Goal: Transaction & Acquisition: Purchase product/service

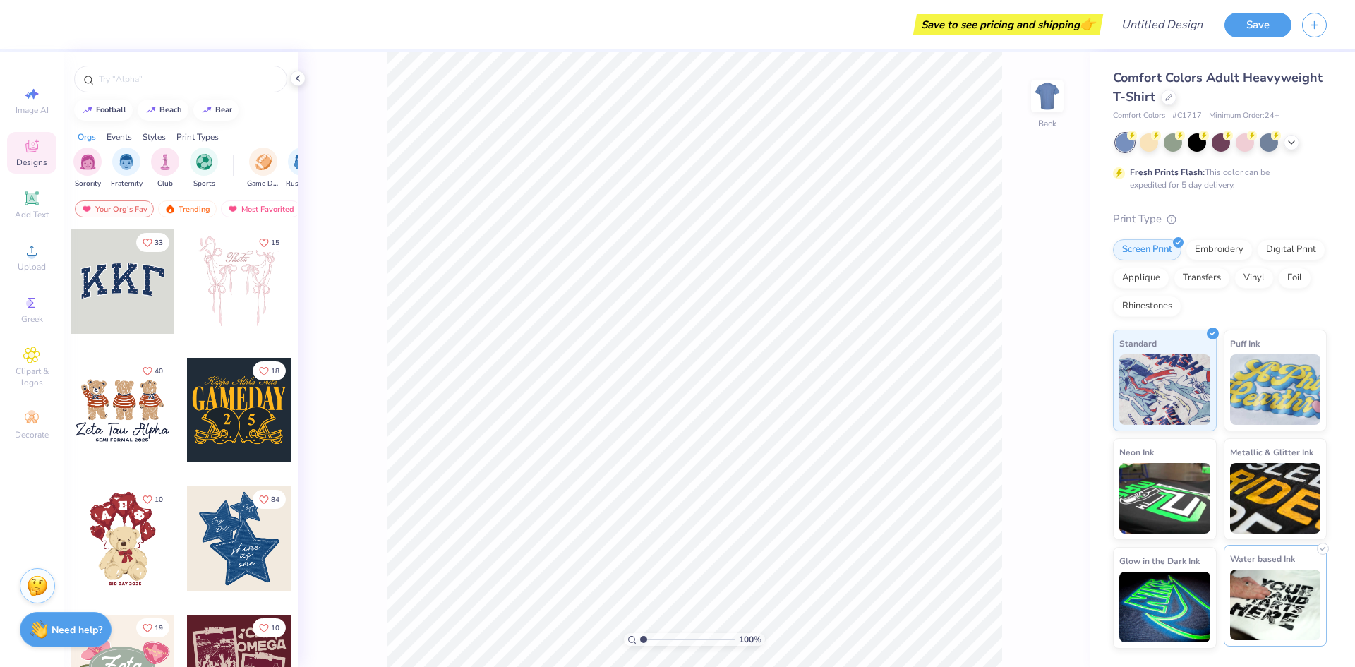
click at [1257, 608] on img at bounding box center [1275, 605] width 91 height 71
click at [1244, 387] on img at bounding box center [1275, 387] width 91 height 71
click at [210, 545] on div at bounding box center [239, 538] width 104 height 104
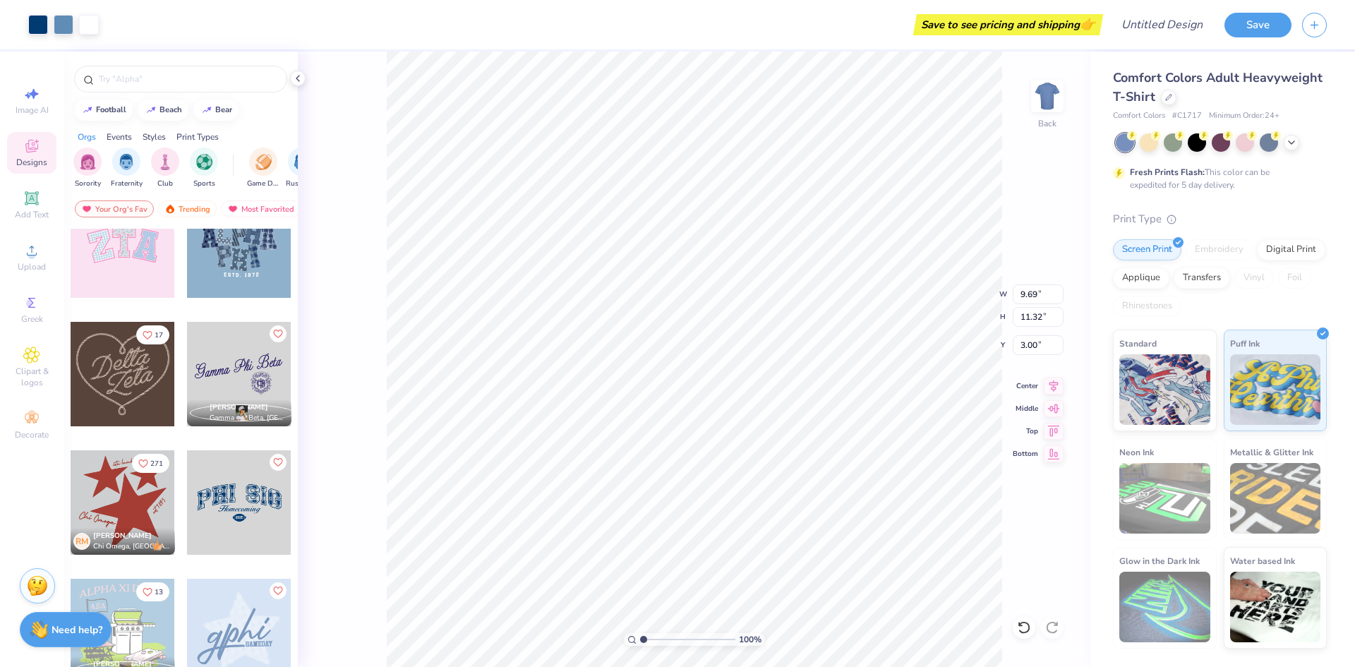
scroll to position [565, 0]
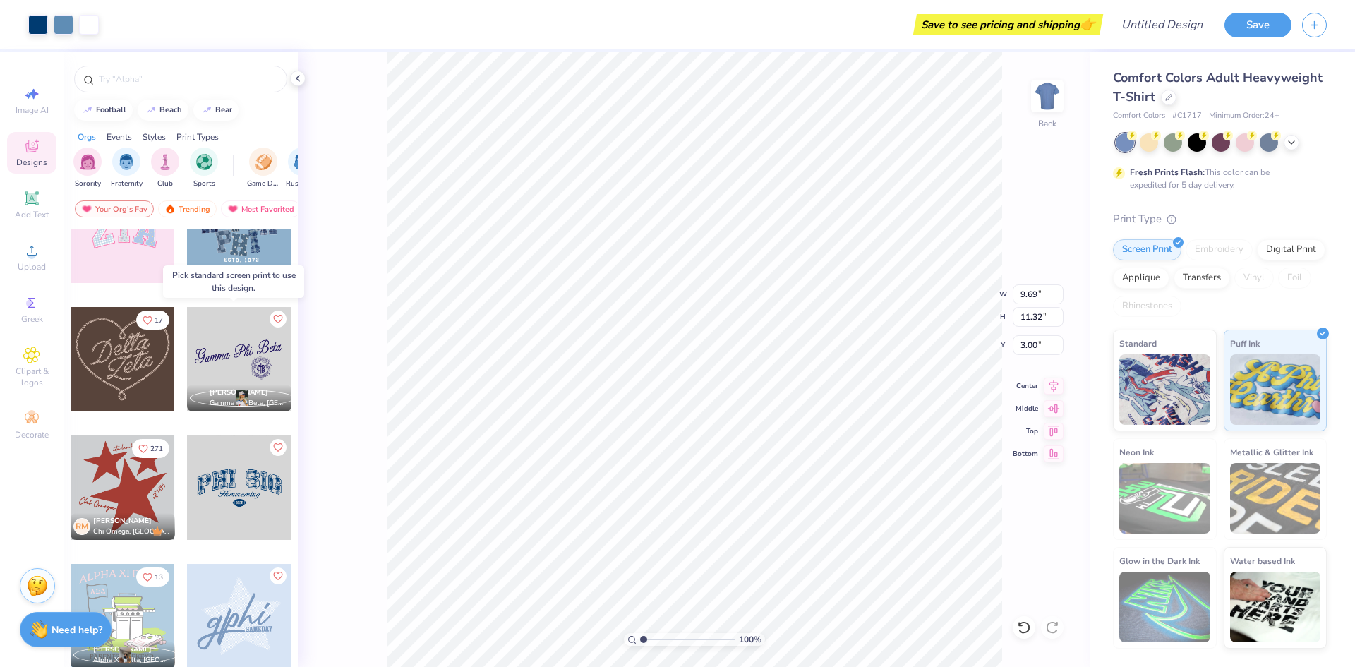
click at [229, 349] on div at bounding box center [239, 359] width 104 height 104
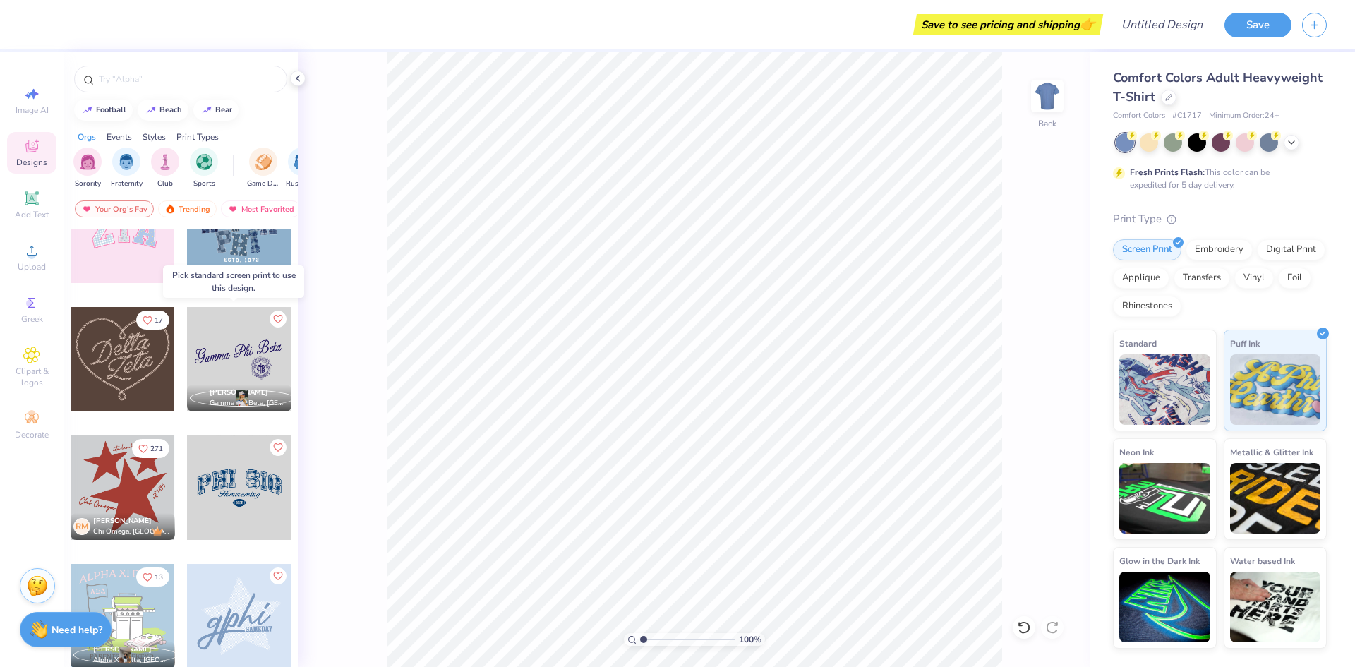
click at [203, 359] on div at bounding box center [239, 359] width 104 height 104
click at [186, 356] on div at bounding box center [134, 359] width 104 height 104
click at [116, 138] on div "Events" at bounding box center [119, 137] width 25 height 13
click at [1167, 99] on icon at bounding box center [1168, 95] width 7 height 7
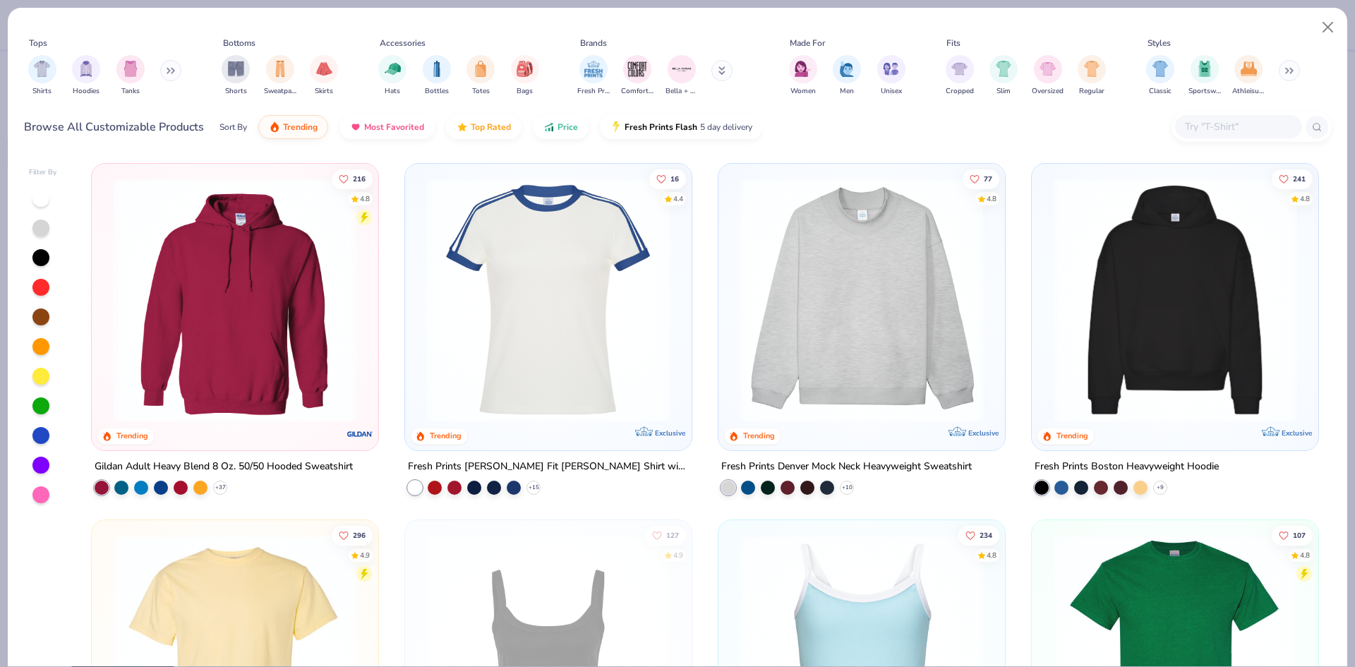
click at [561, 304] on img at bounding box center [548, 300] width 258 height 244
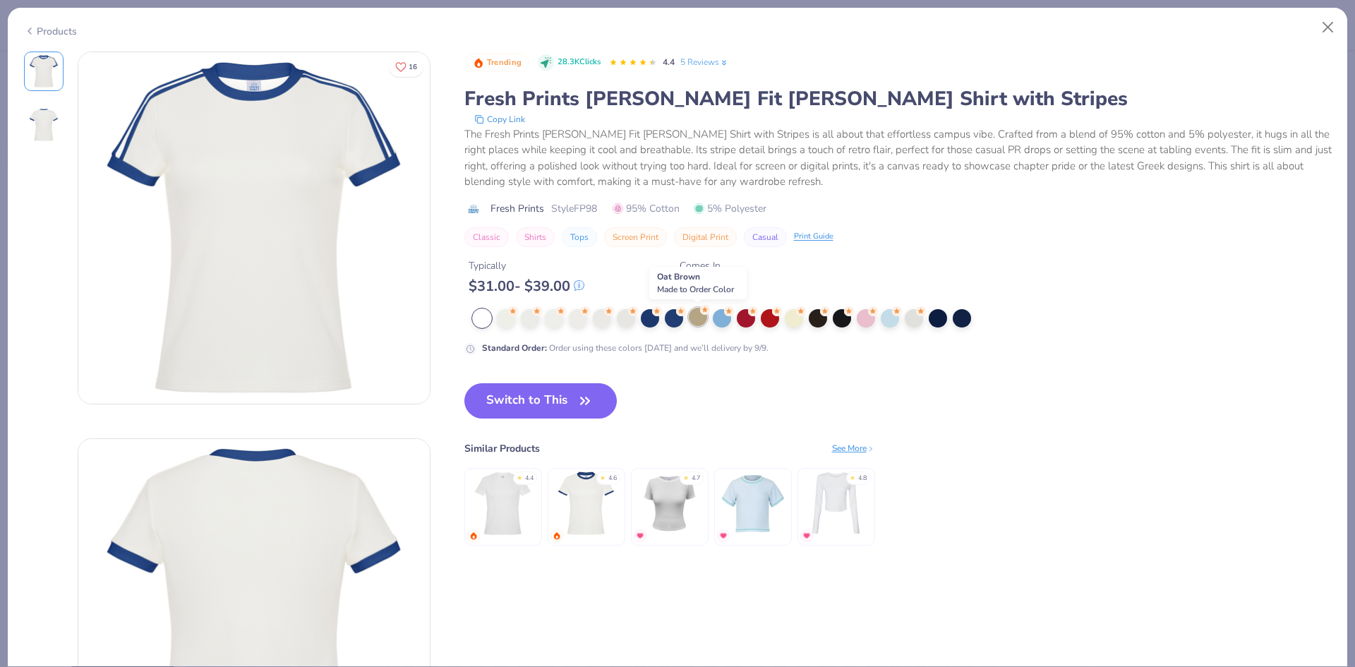
click at [702, 323] on div at bounding box center [698, 317] width 18 height 18
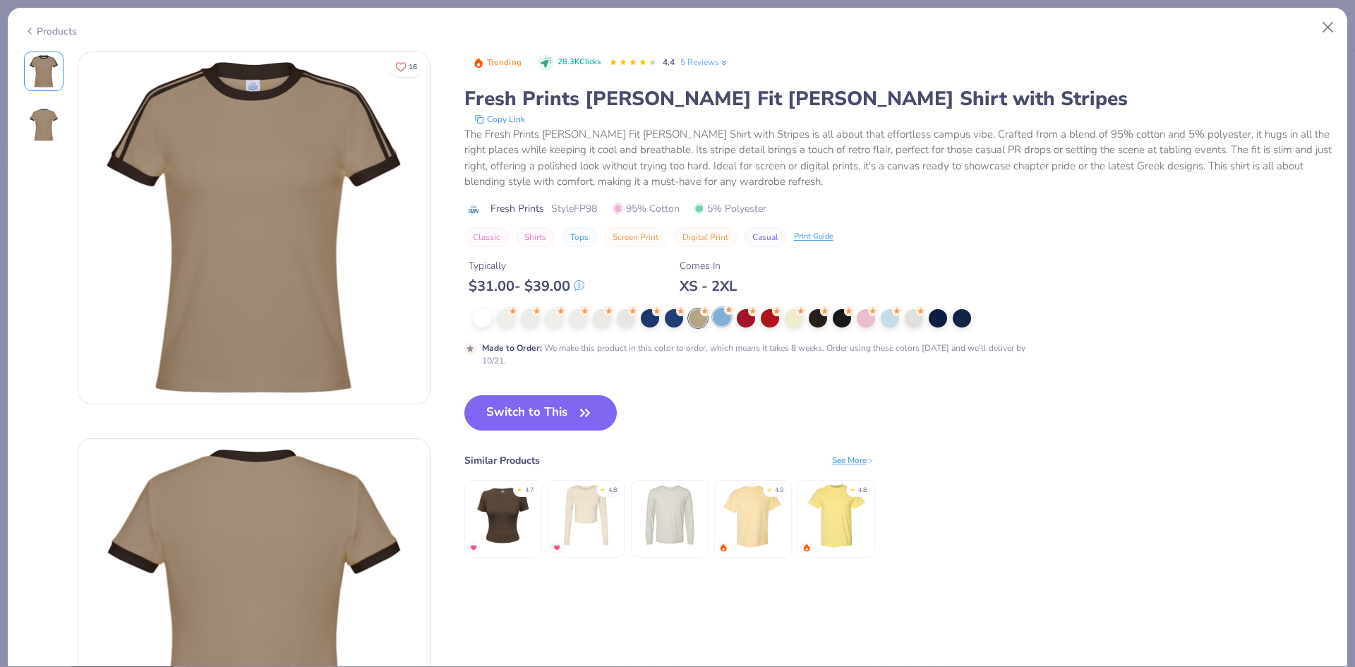
click at [730, 316] on div at bounding box center [722, 317] width 18 height 18
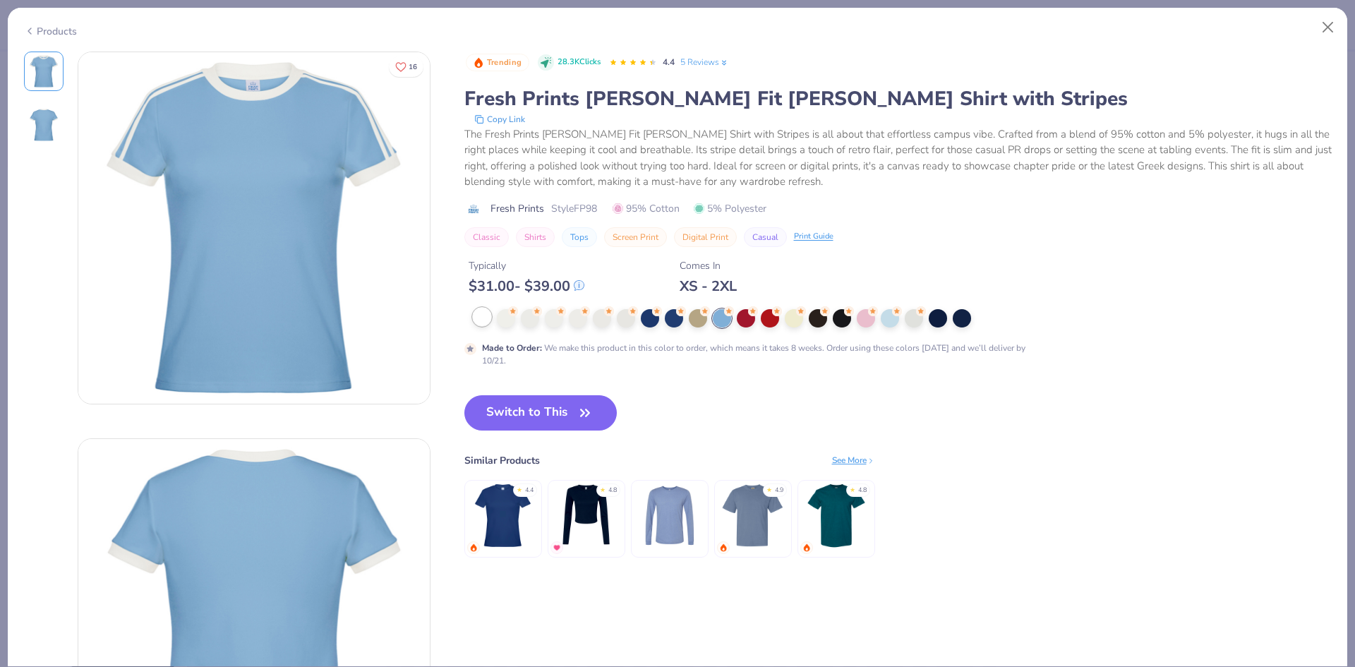
click at [481, 319] on div at bounding box center [482, 317] width 18 height 18
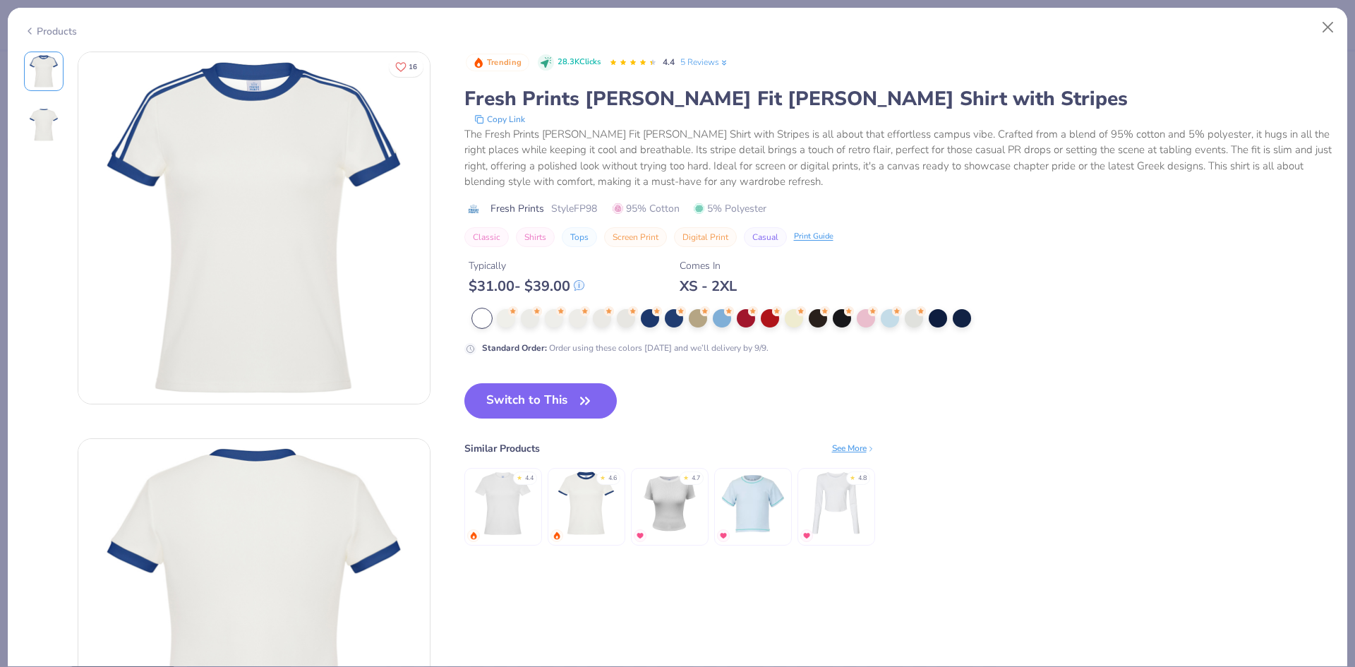
click at [879, 327] on div at bounding box center [751, 318] width 556 height 18
click at [865, 324] on div at bounding box center [866, 317] width 18 height 18
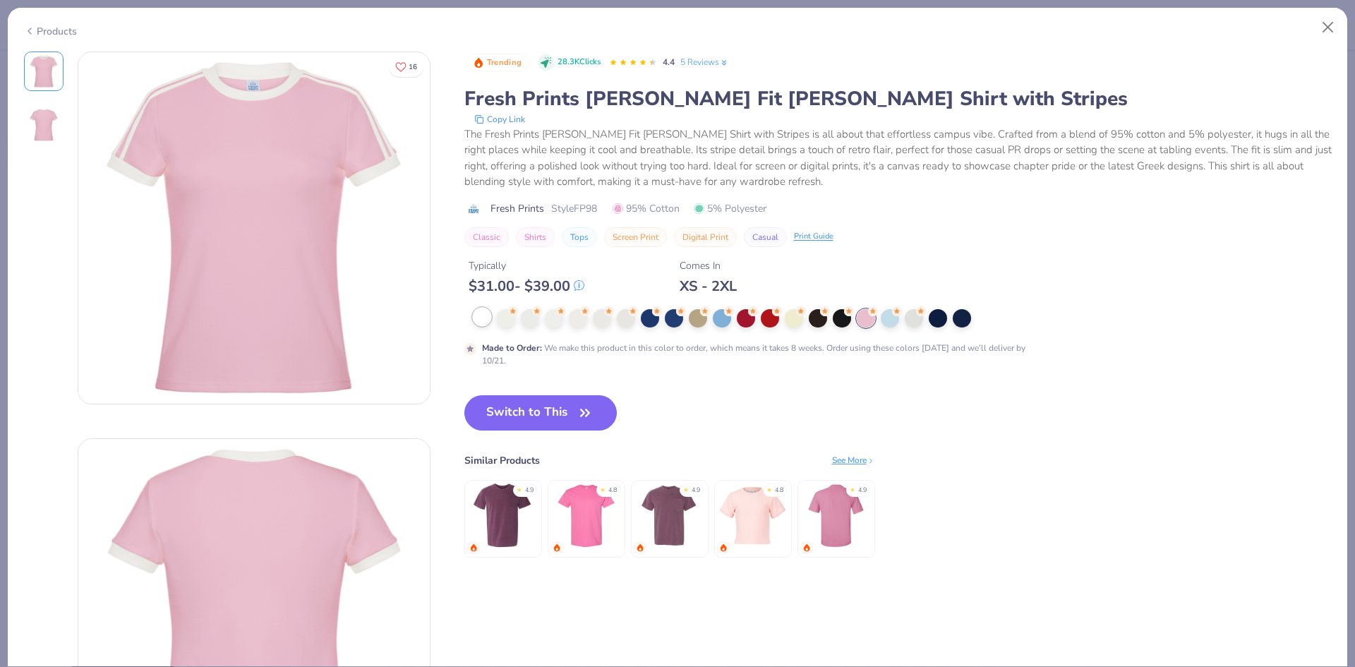
click at [485, 313] on div at bounding box center [482, 317] width 18 height 18
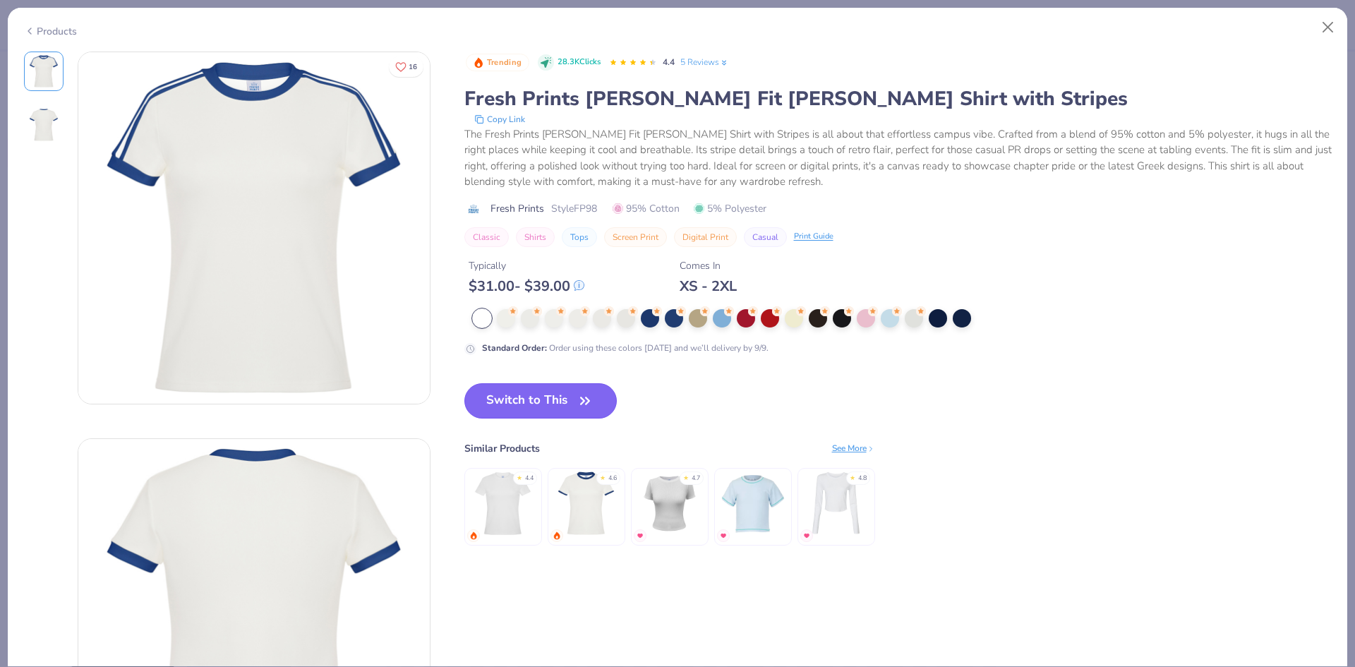
click at [518, 395] on button "Switch to This" at bounding box center [540, 400] width 153 height 35
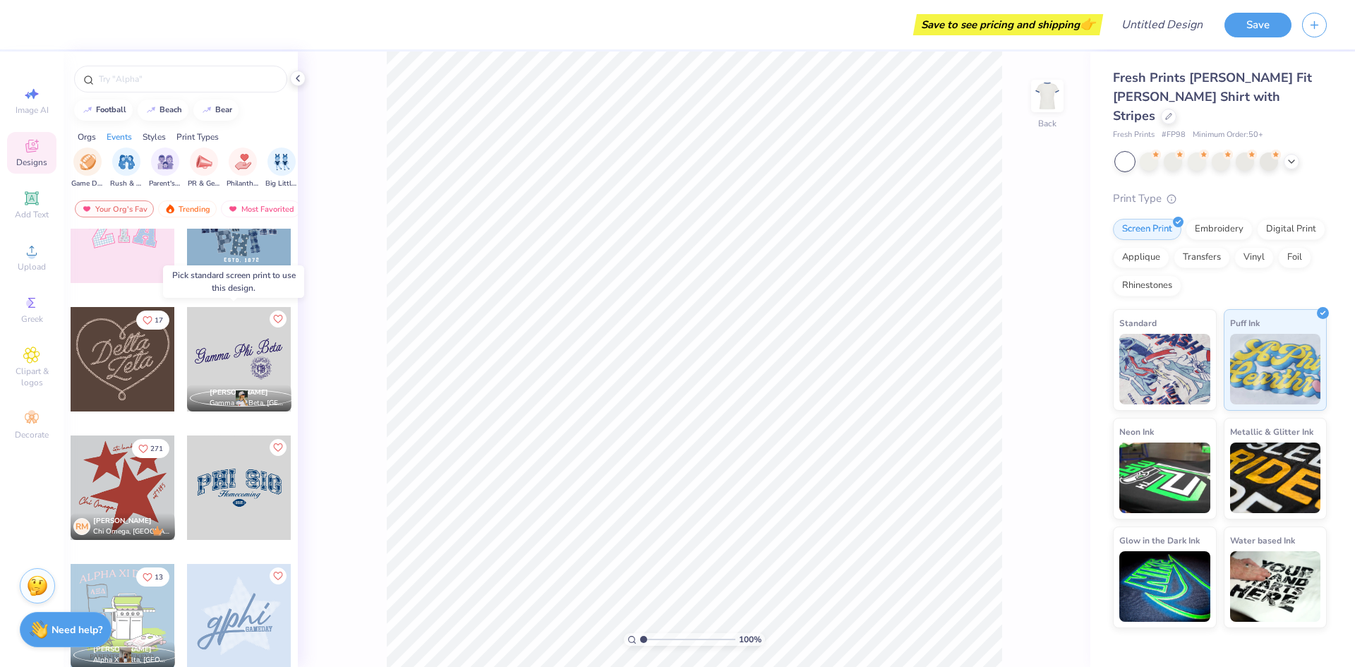
click at [228, 375] on div at bounding box center [239, 359] width 104 height 104
click at [1153, 339] on img at bounding box center [1164, 367] width 91 height 71
click at [231, 376] on div at bounding box center [239, 359] width 104 height 104
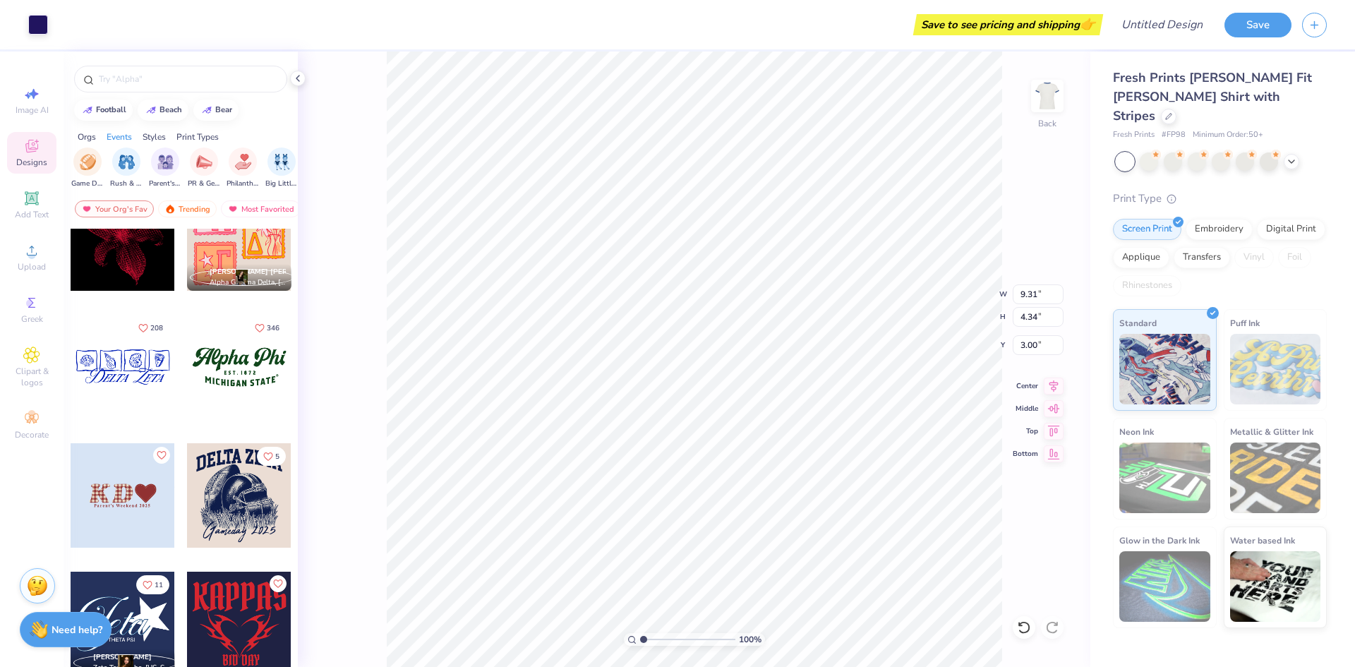
scroll to position [1482, 0]
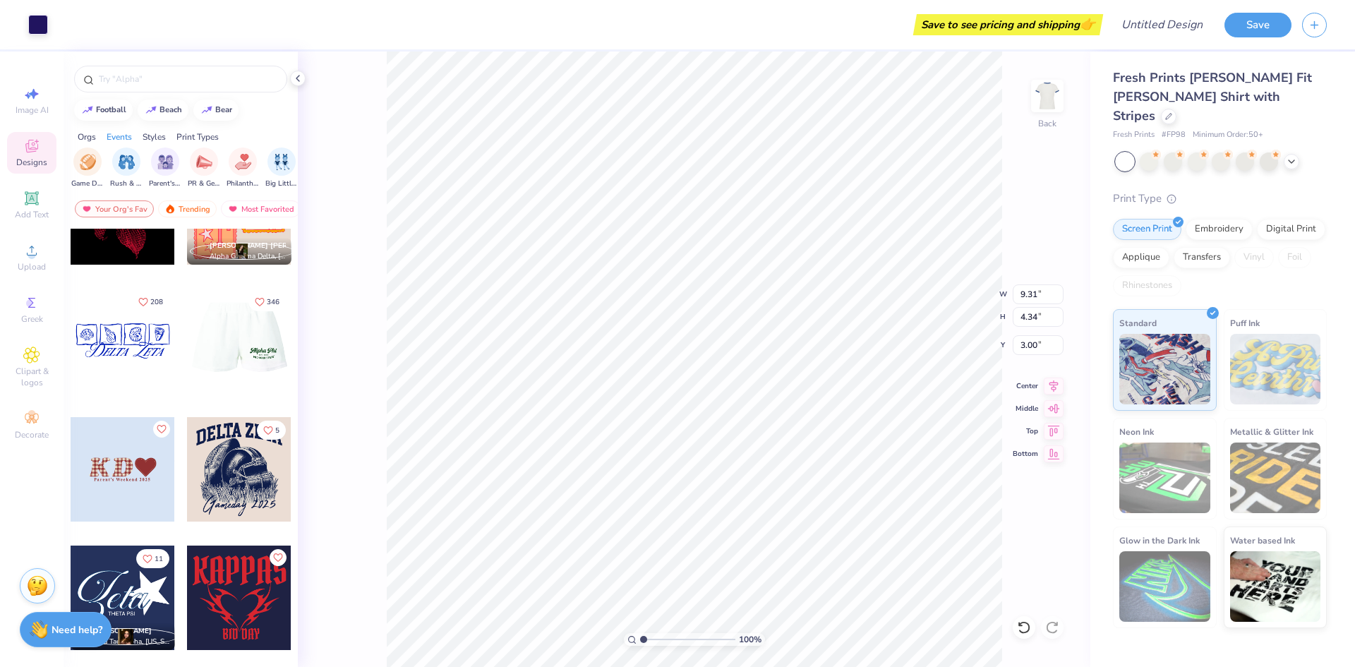
click at [136, 339] on div at bounding box center [123, 341] width 104 height 104
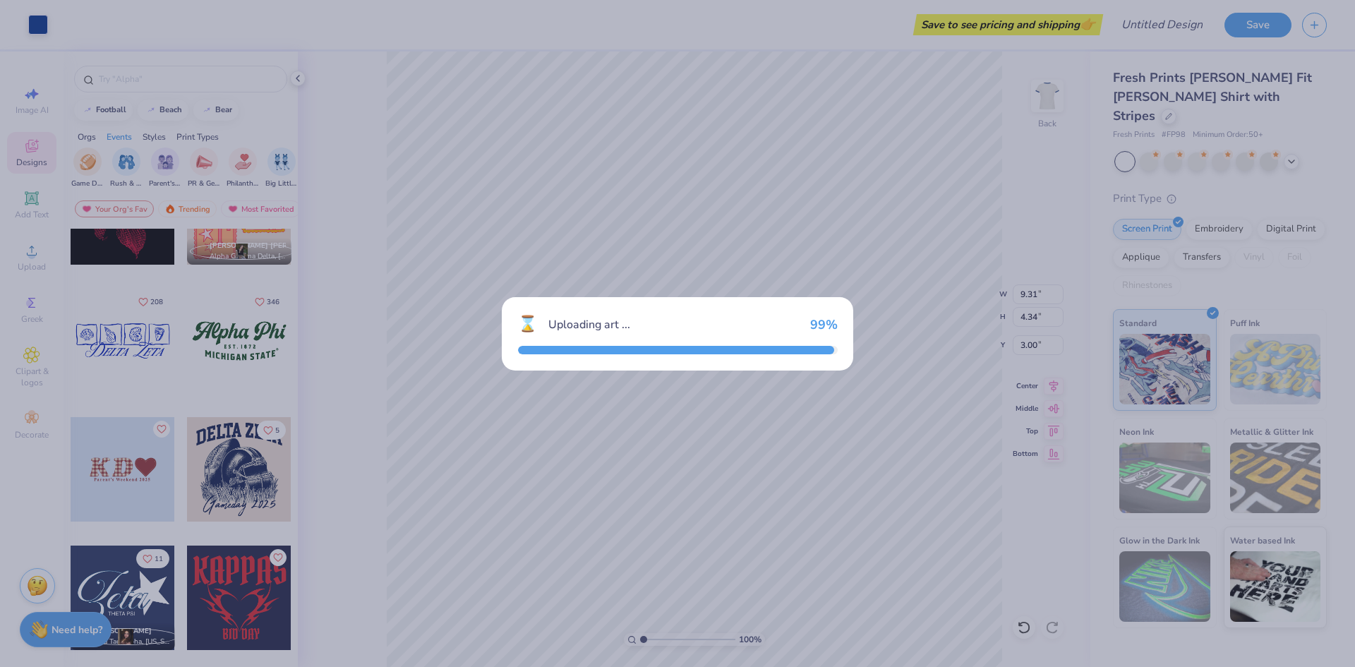
type input "8.59"
type input "3.26"
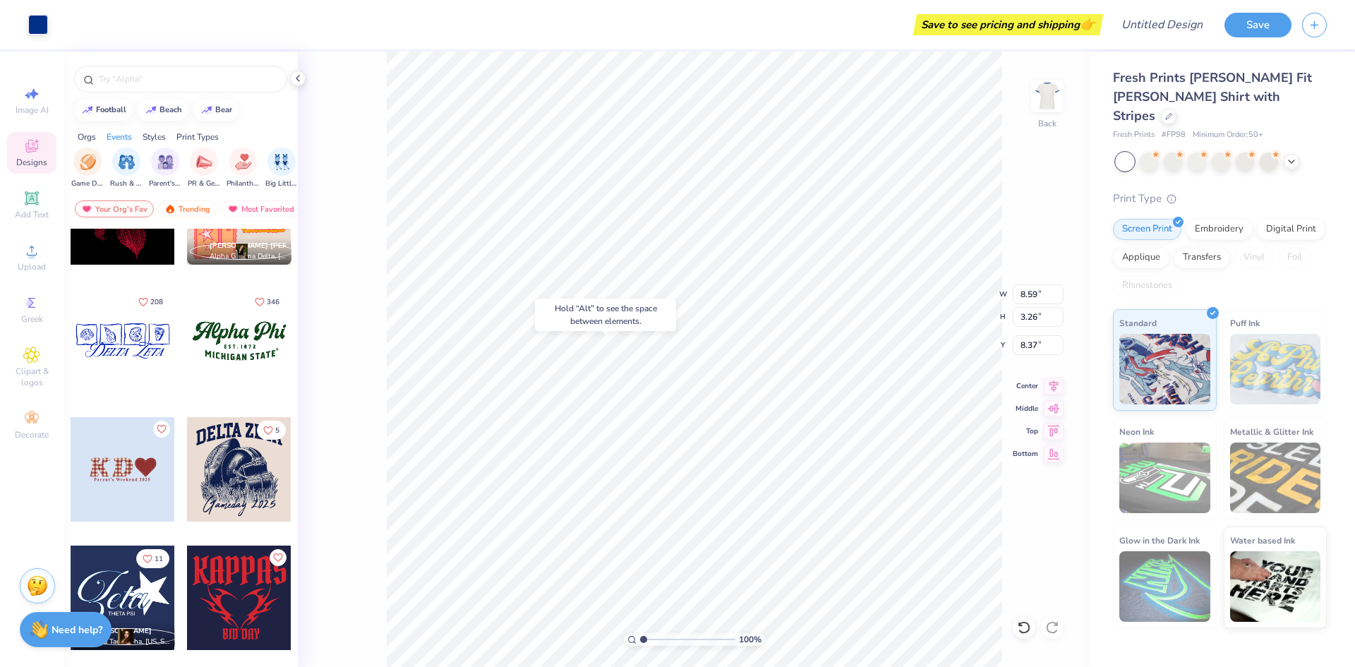
type input "8.37"
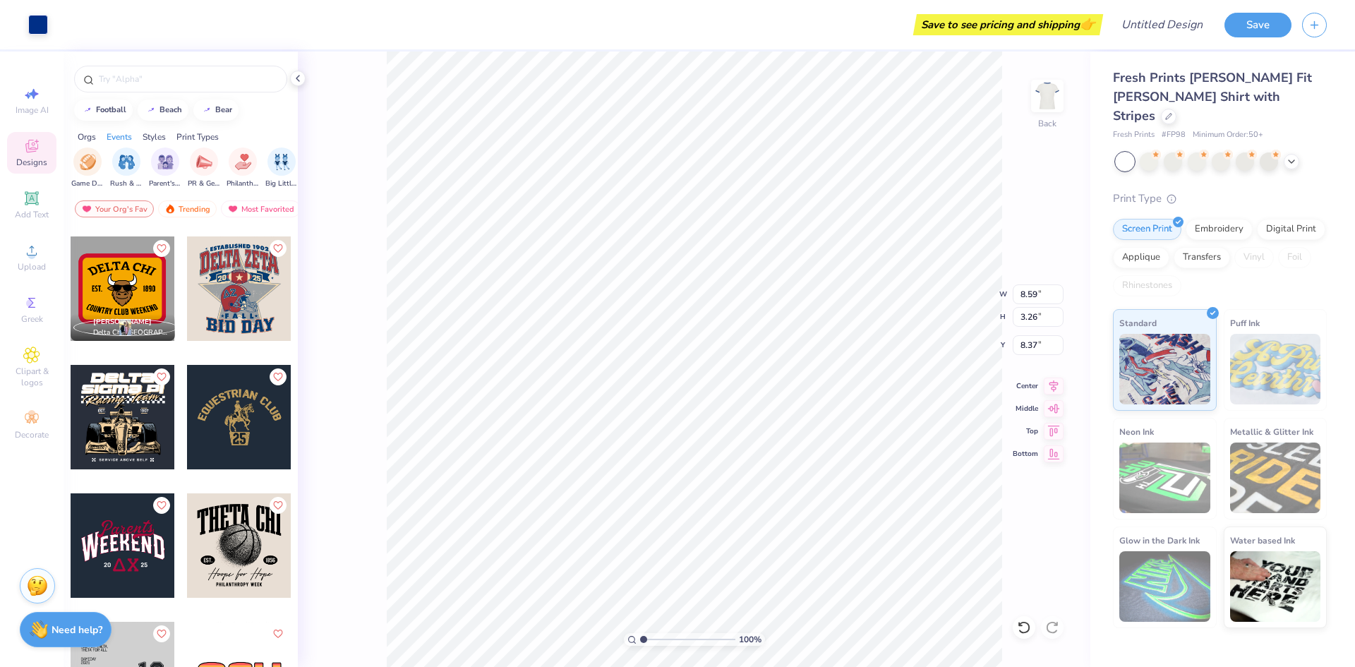
scroll to position [7411, 0]
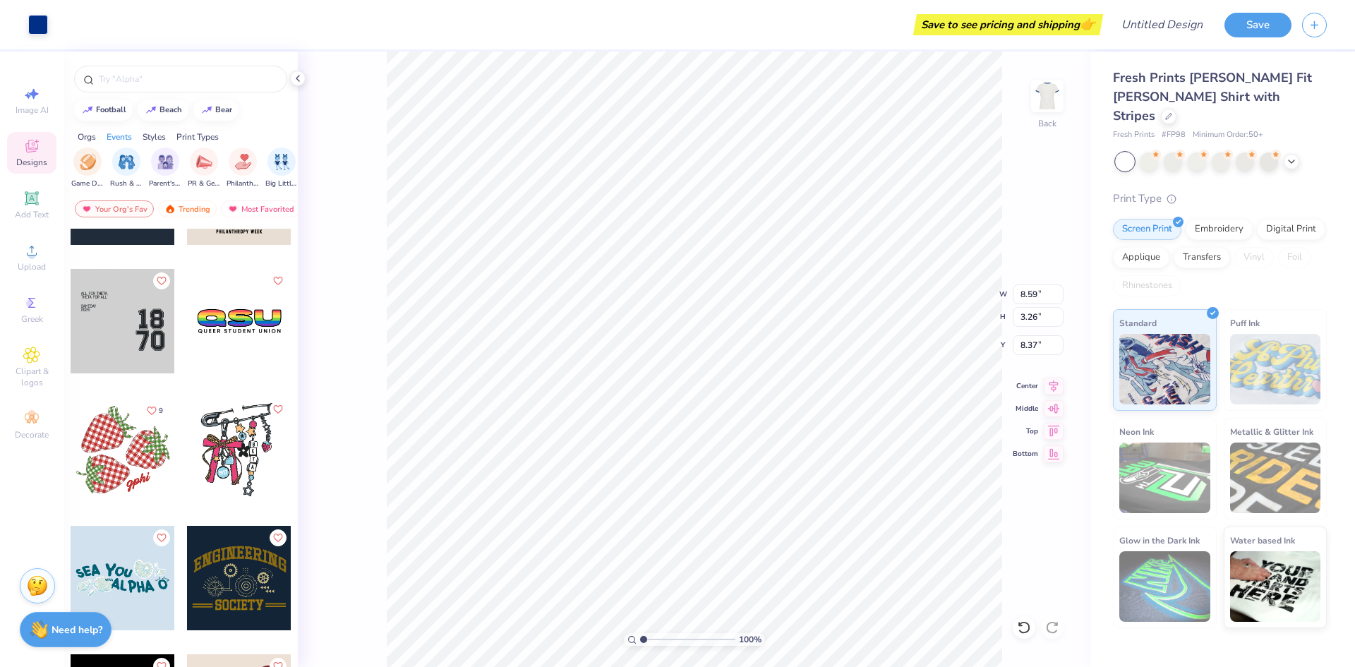
click at [130, 451] on div at bounding box center [123, 449] width 104 height 104
type input "6.85"
type input "6.42"
type input "12.59"
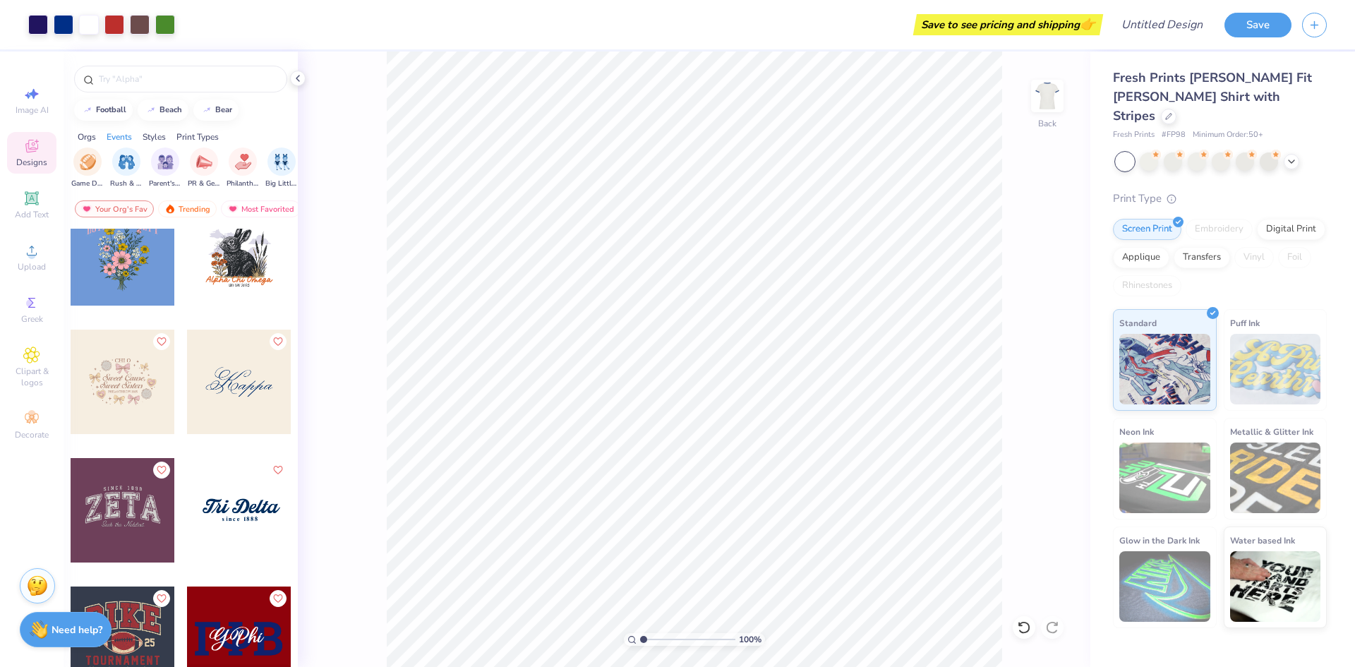
scroll to position [13692, 0]
